Goal: Task Accomplishment & Management: Complete application form

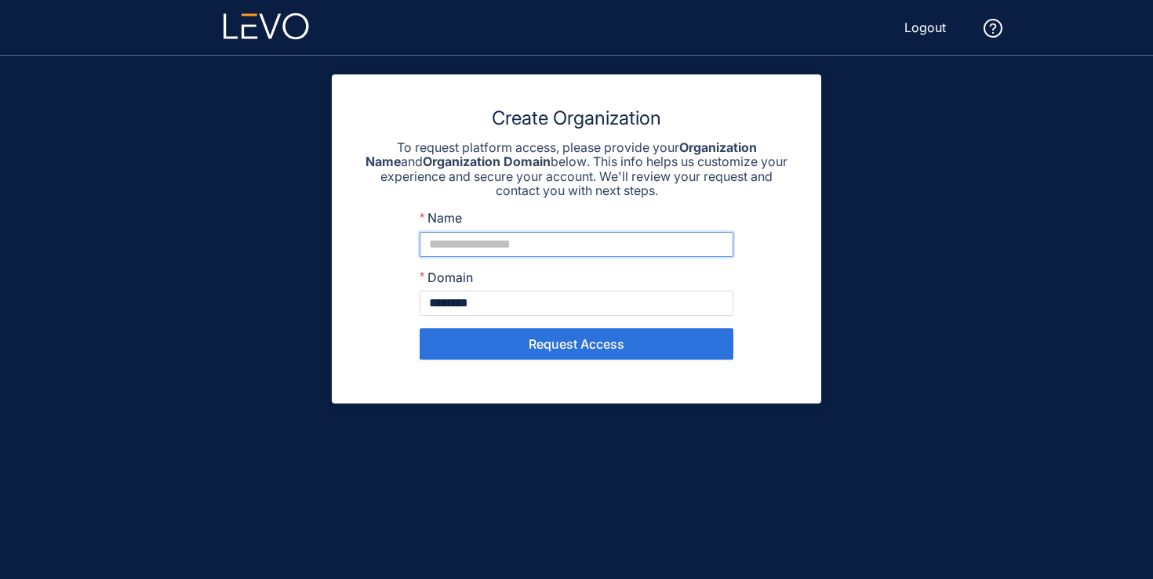
click at [572, 242] on input "Name" at bounding box center [577, 244] width 314 height 25
type input "*"
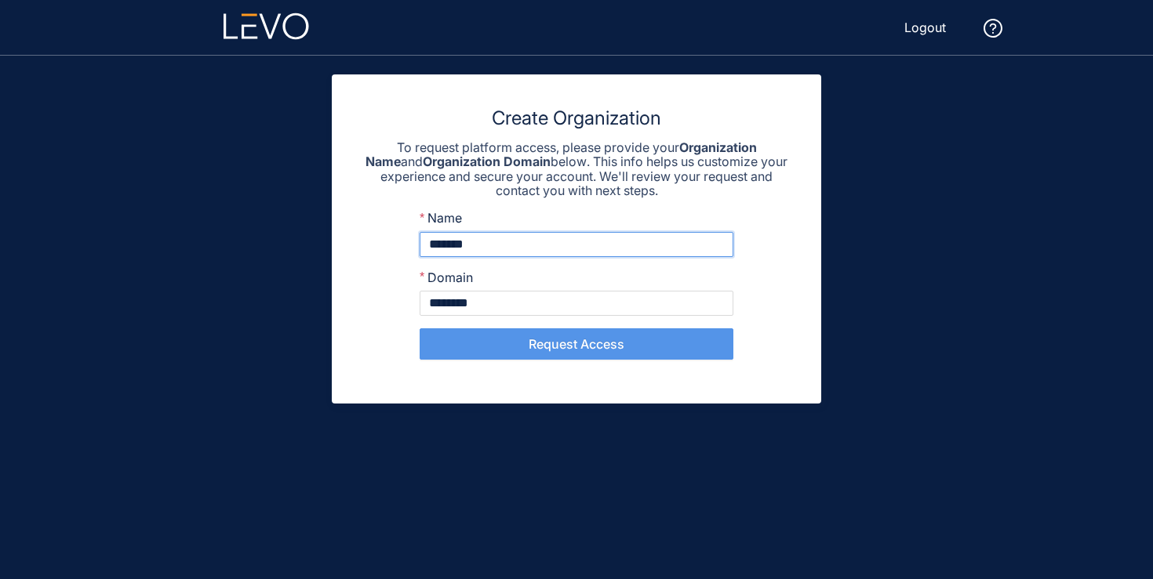
type input "*******"
click at [553, 339] on span "Request Access" at bounding box center [577, 344] width 96 height 14
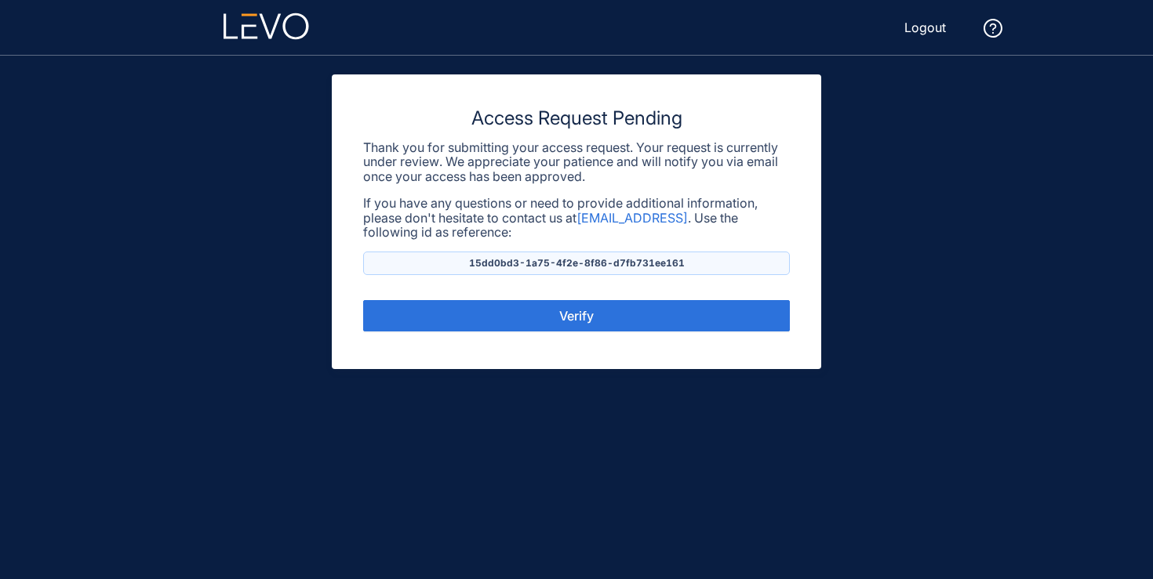
click at [616, 268] on p "15dd0bd3-1a75-4f2e-8f86-d7fb731ee161" at bounding box center [576, 264] width 427 height 24
copy p "15dd0bd3-1a75-4f2e-8f86-d7fb731ee161"
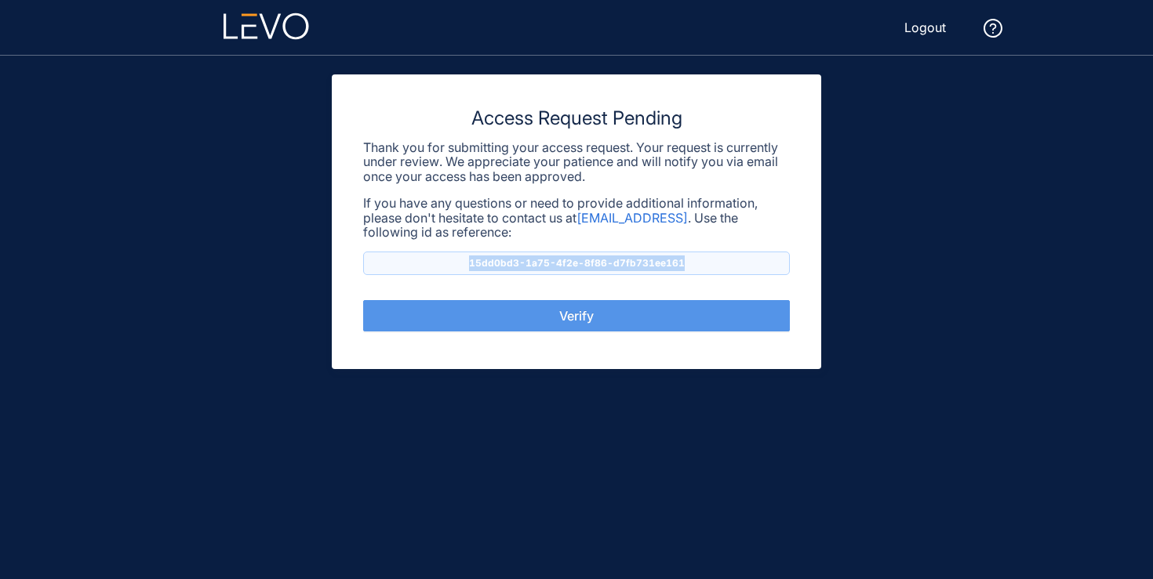
click at [593, 314] on span "Verify" at bounding box center [576, 316] width 35 height 14
